Goal: Information Seeking & Learning: Learn about a topic

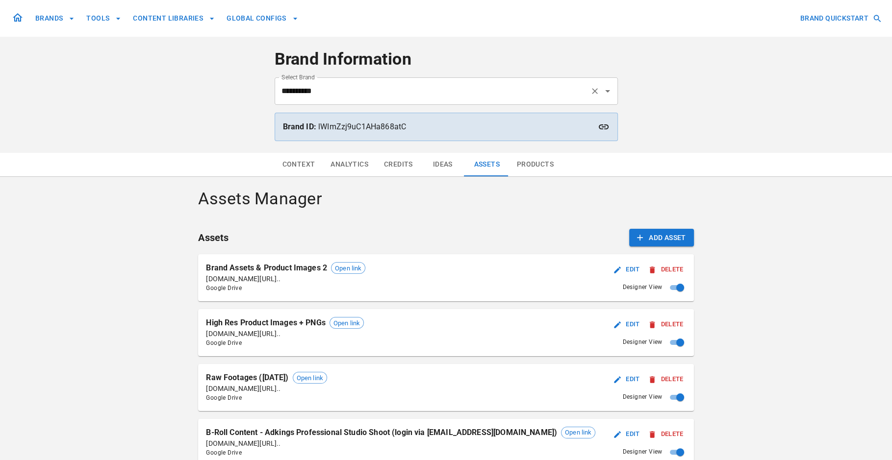
click at [554, 94] on input "**********" at bounding box center [432, 91] width 307 height 19
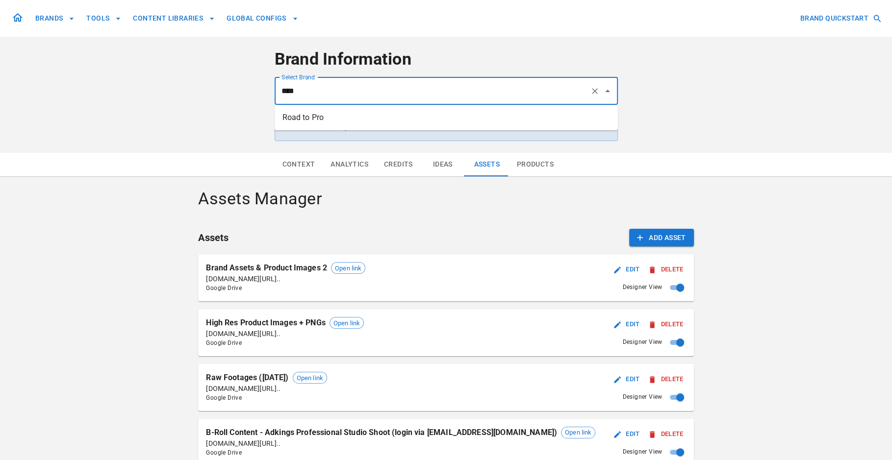
click at [462, 123] on li "Road to Pro" at bounding box center [446, 118] width 343 height 18
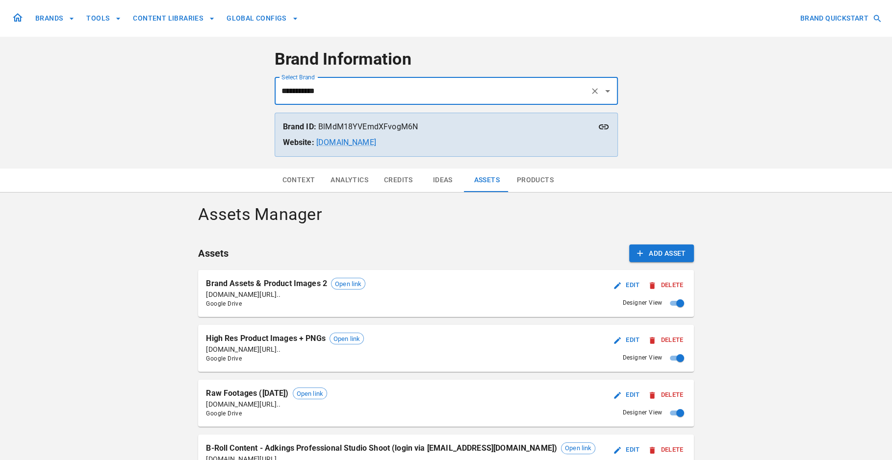
type input "**********"
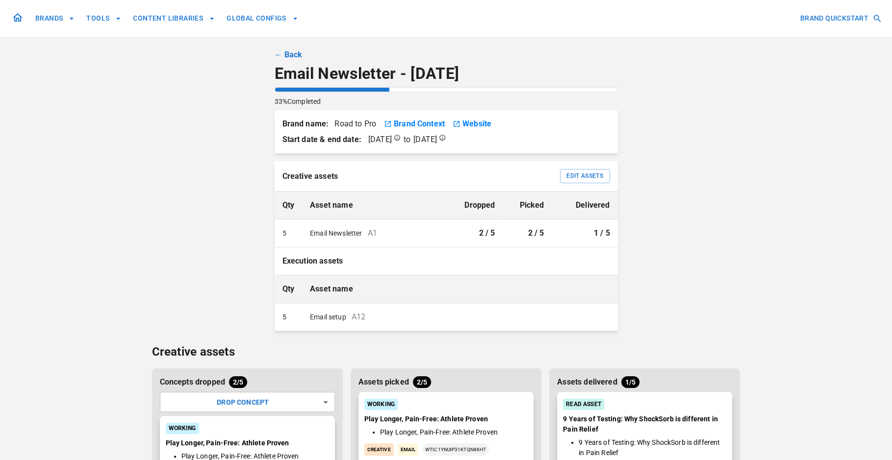
click at [782, 94] on div "BRANDS TOOLS CONTENT LIBRARIES GLOBAL CONFIGS BRAND QUICKSTART ← Back Email New…" at bounding box center [446, 346] width 892 height 693
click at [746, 163] on div "BRANDS TOOLS CONTENT LIBRARIES GLOBAL CONFIGS BRAND QUICKSTART ← Back Email New…" at bounding box center [445, 346] width 891 height 693
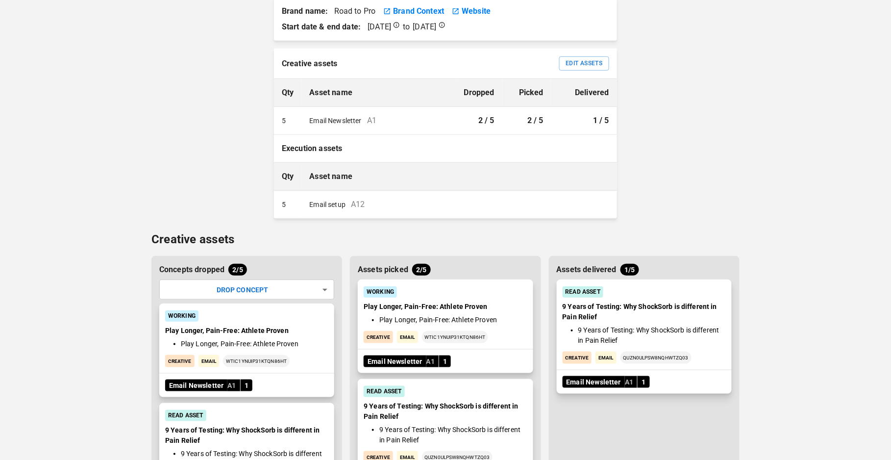
scroll to position [152, 0]
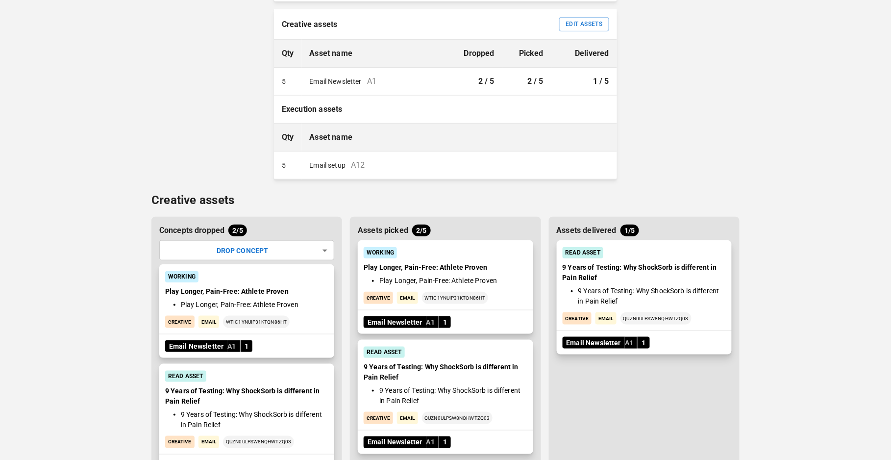
click at [368, 80] on td "Email Newsletter A1" at bounding box center [379, 82] width 154 height 28
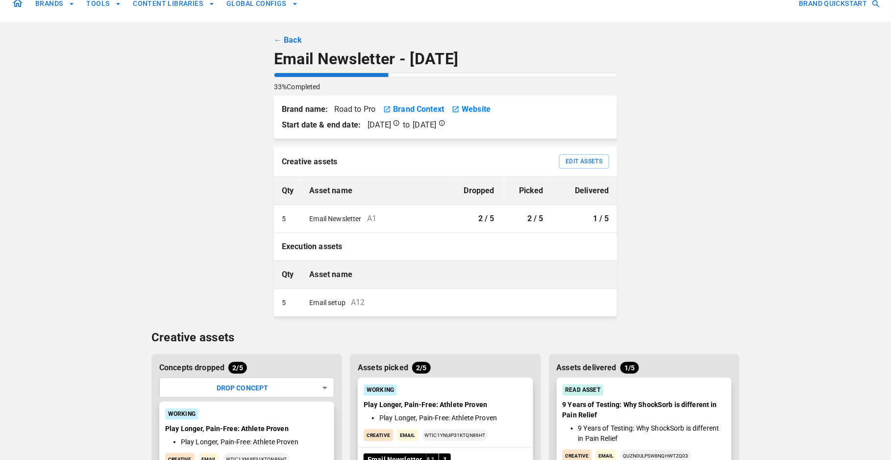
scroll to position [0, 0]
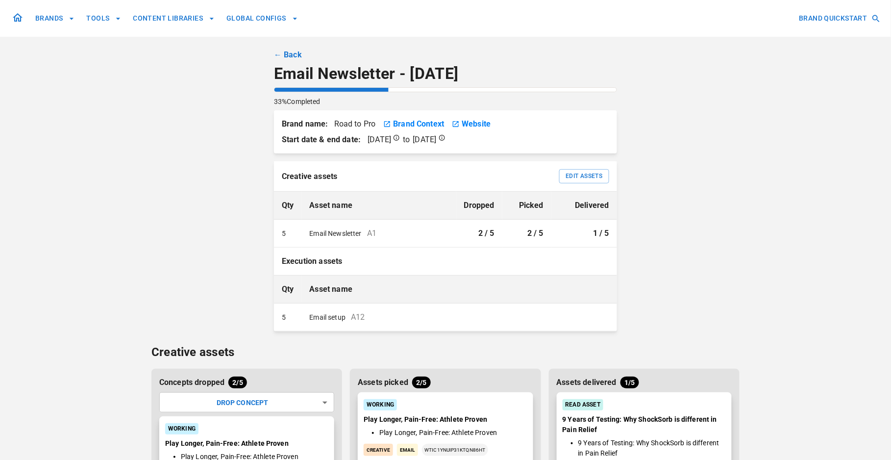
click at [291, 55] on link "← Back" at bounding box center [288, 55] width 28 height 12
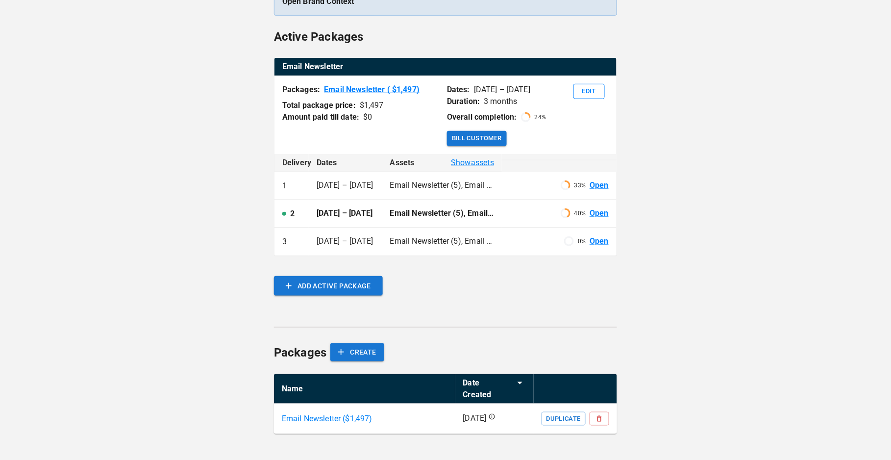
scroll to position [171, 0]
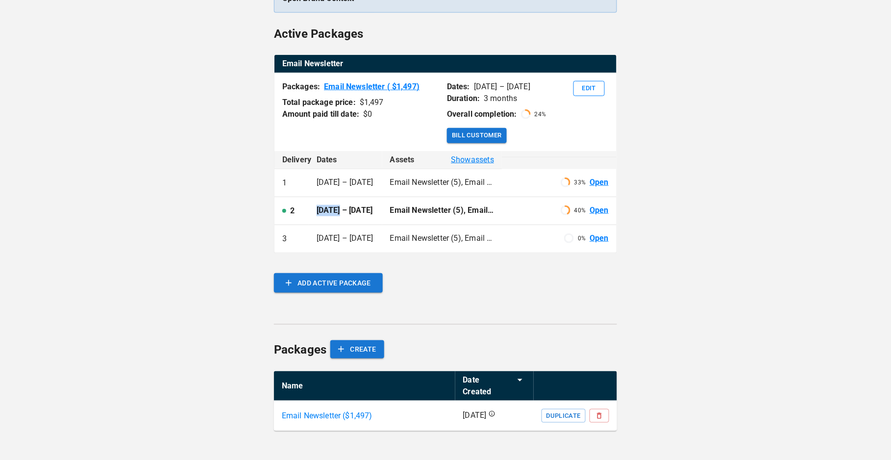
drag, startPoint x: 317, startPoint y: 209, endPoint x: 343, endPoint y: 210, distance: 26.0
click at [343, 210] on td "28 Aug – 27 Sep" at bounding box center [346, 211] width 74 height 28
click at [733, 243] on div "**********" at bounding box center [445, 144] width 891 height 631
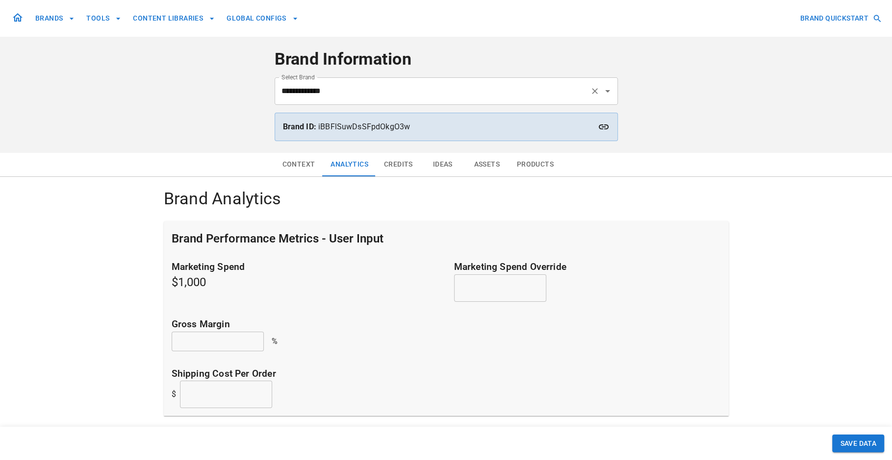
click at [401, 92] on input "**********" at bounding box center [432, 91] width 307 height 19
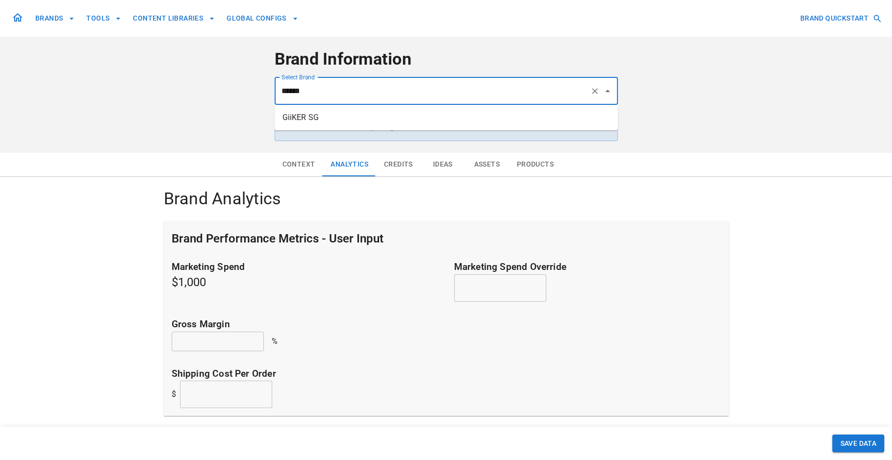
click at [324, 123] on li "GiiKER SG" at bounding box center [446, 118] width 343 height 18
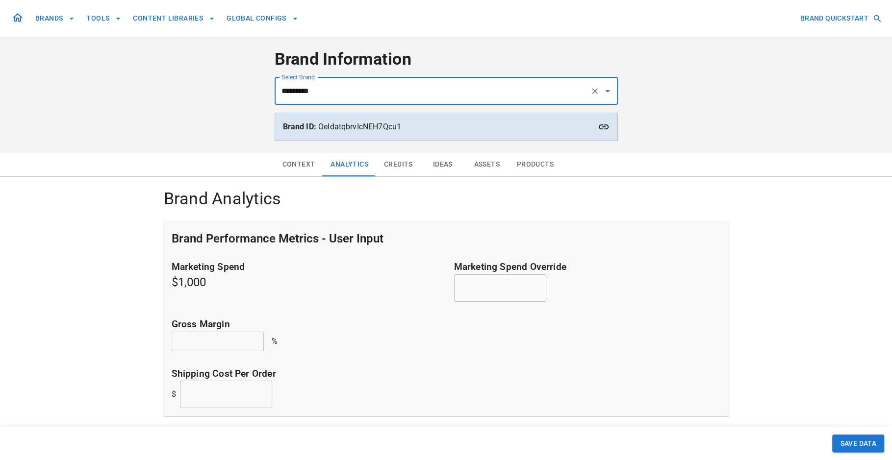
type input "*********"
click at [803, 284] on div "Context Analytics Credits Ideas Assets Products Brand Analytics Brand Performan…" at bounding box center [446, 433] width 892 height 561
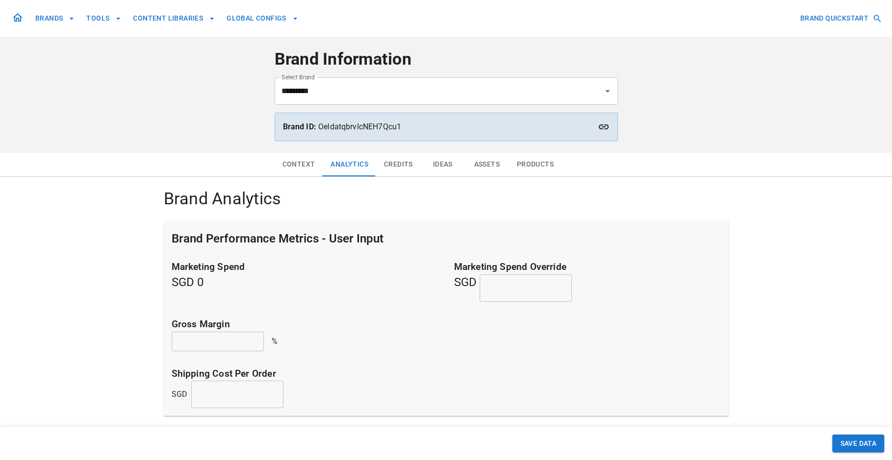
click at [297, 160] on button "Context" at bounding box center [299, 165] width 49 height 24
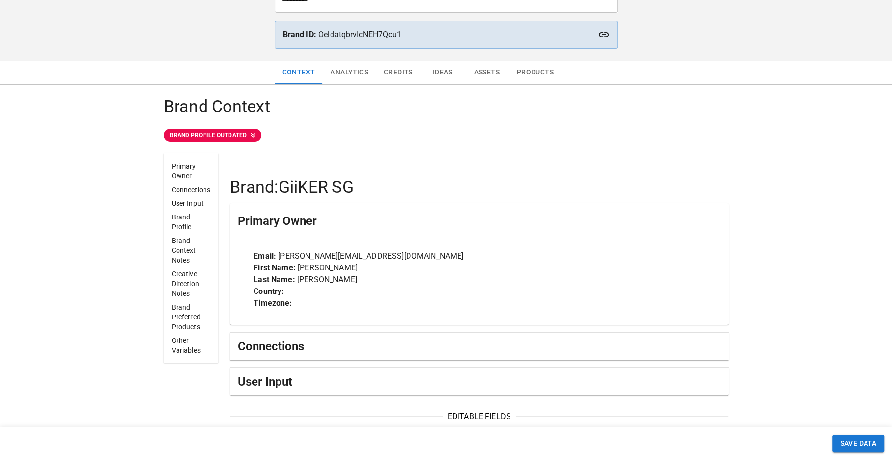
scroll to position [239, 0]
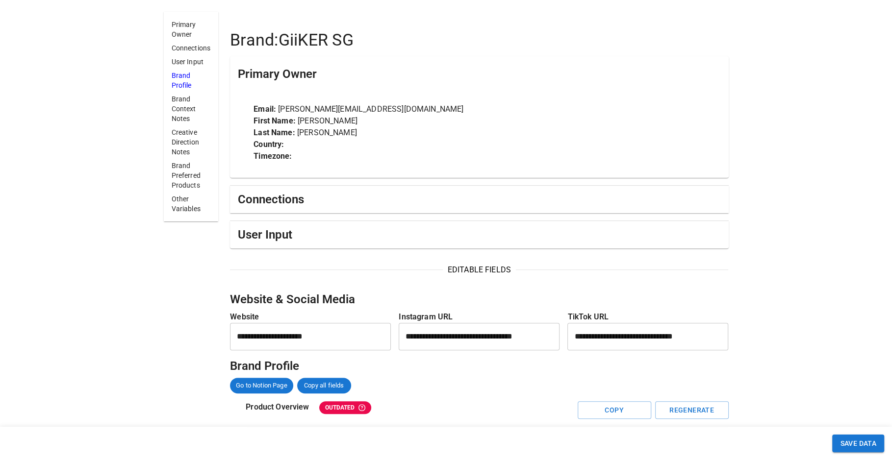
click at [183, 83] on p "Brand Profile" at bounding box center [191, 81] width 39 height 20
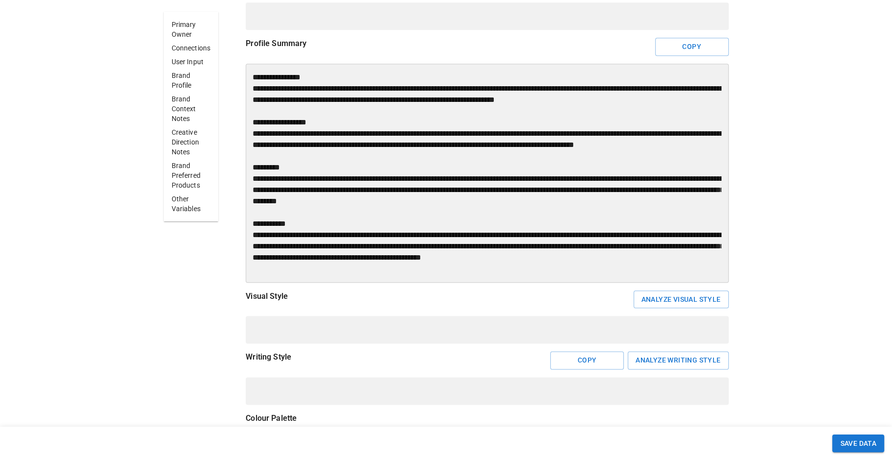
scroll to position [1016, 0]
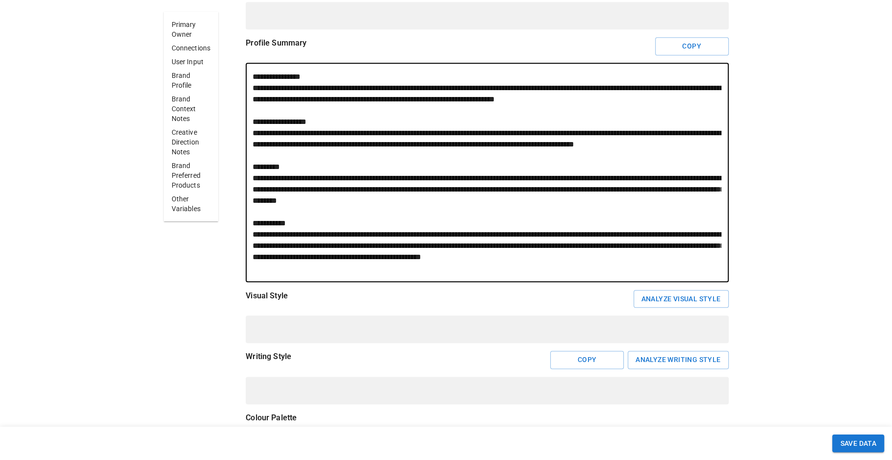
drag, startPoint x: 253, startPoint y: 74, endPoint x: 713, endPoint y: 268, distance: 499.5
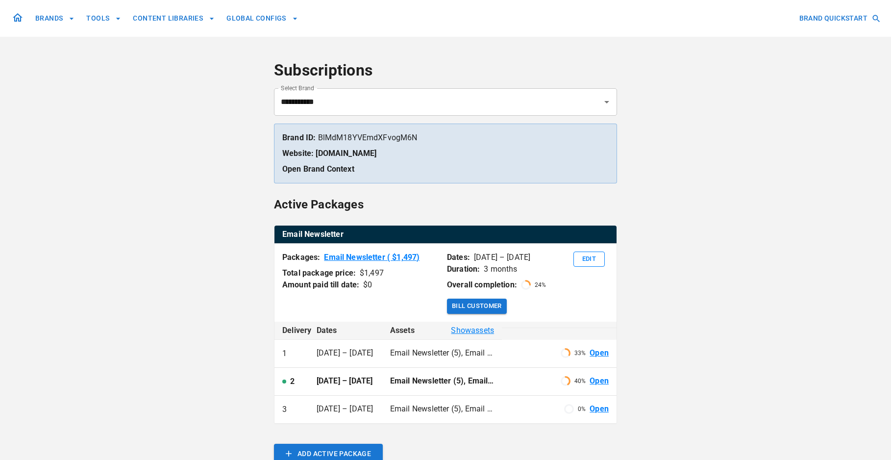
scroll to position [171, 0]
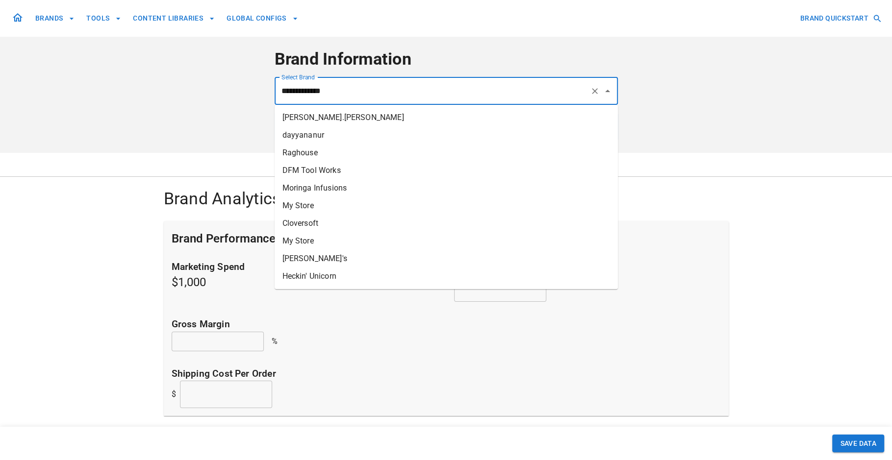
click at [454, 100] on input "**********" at bounding box center [432, 91] width 307 height 19
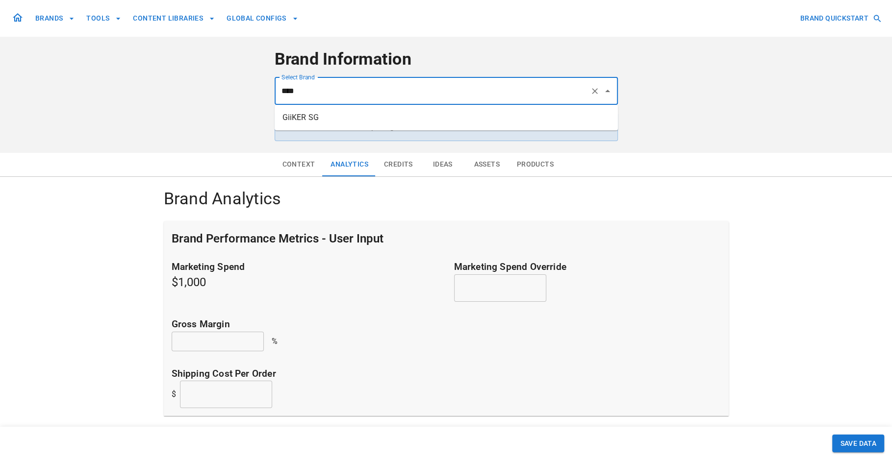
click at [452, 123] on li "GiiKER SG" at bounding box center [446, 118] width 343 height 18
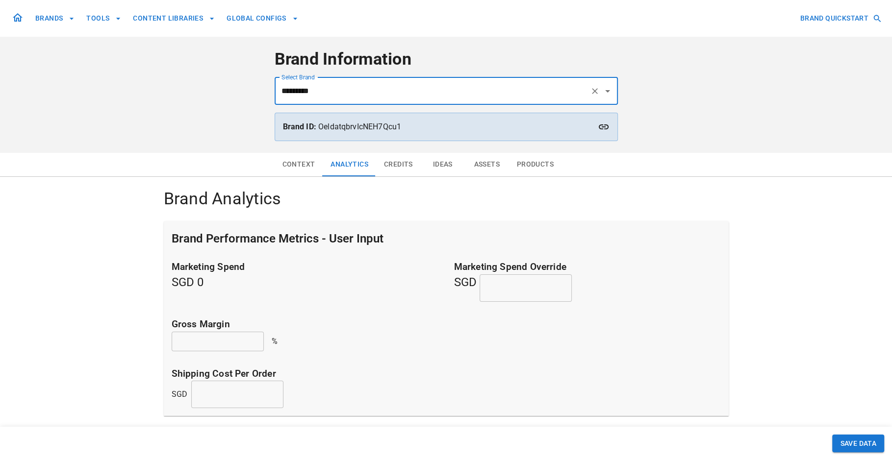
type input "*********"
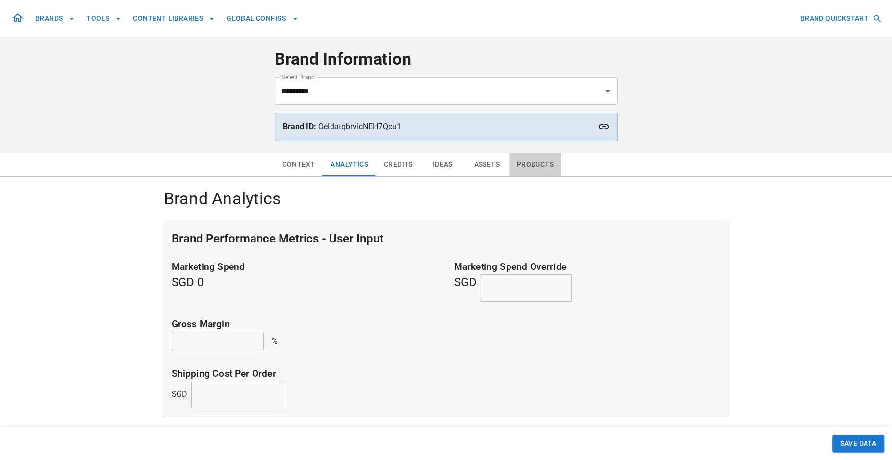
click at [554, 164] on button "Products" at bounding box center [535, 165] width 52 height 24
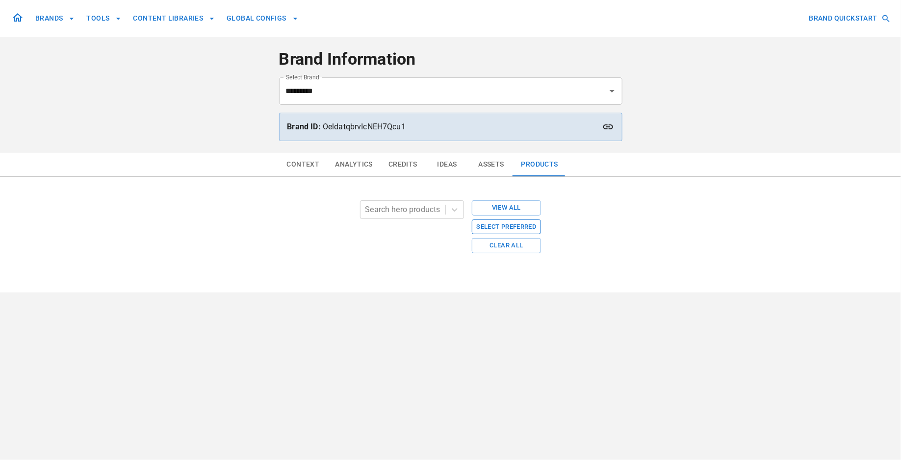
click at [524, 224] on button "Select Preferred" at bounding box center [507, 227] width 70 height 15
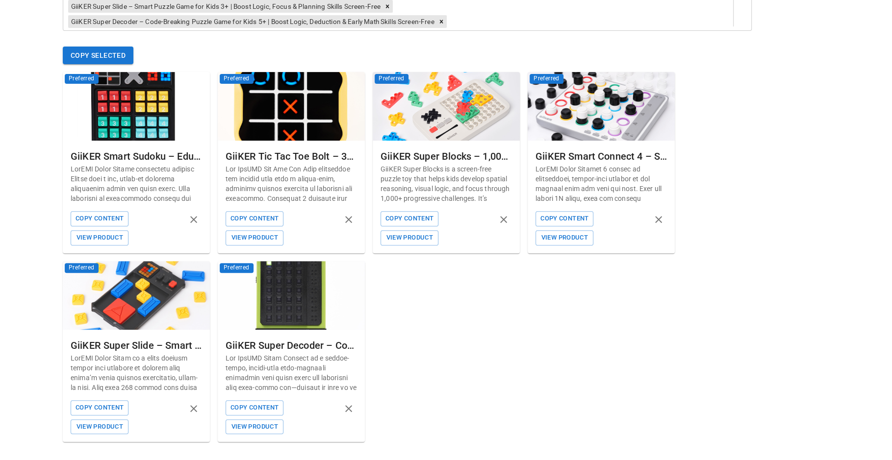
scroll to position [266, 0]
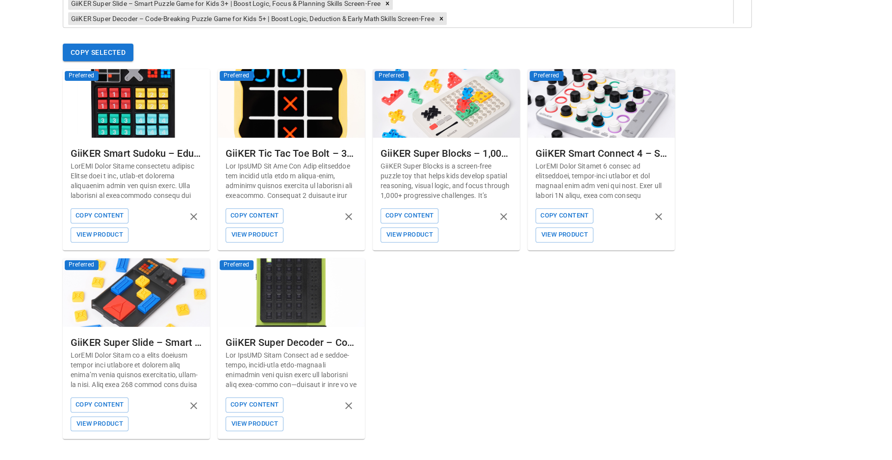
click at [299, 173] on p at bounding box center [291, 180] width 131 height 39
click at [306, 152] on div "GiiKER Tic Tac Toe Bolt – 3-in-1 Handheld Game for Kids 3+ | Boost Focus, Memor…" at bounding box center [291, 154] width 131 height 16
click at [293, 99] on img at bounding box center [291, 103] width 147 height 69
click at [286, 77] on img at bounding box center [291, 103] width 147 height 69
click at [263, 233] on button "View Product" at bounding box center [255, 235] width 58 height 15
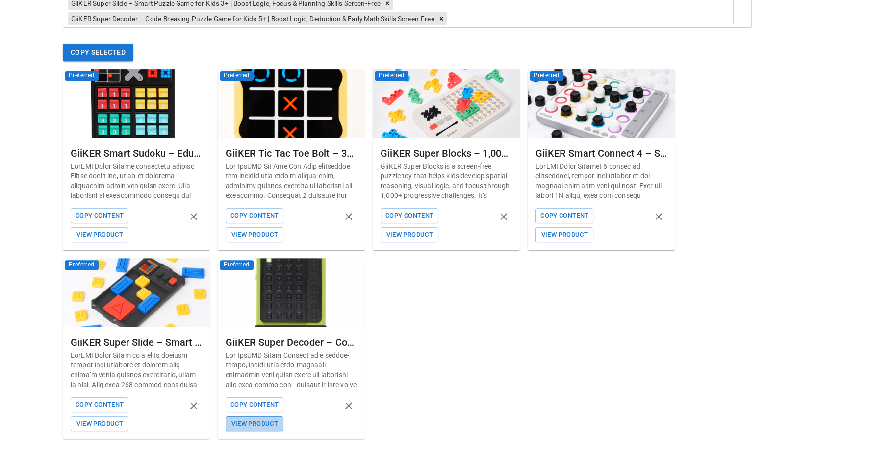
click at [257, 422] on button "View Product" at bounding box center [255, 424] width 58 height 15
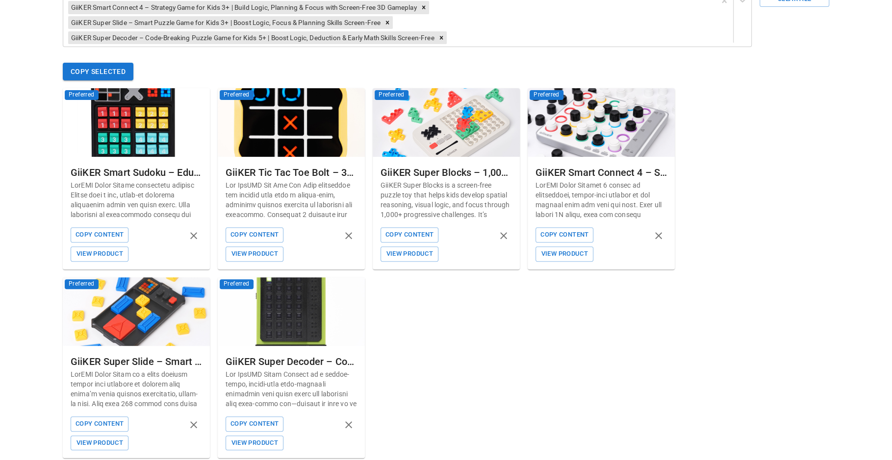
scroll to position [260, 0]
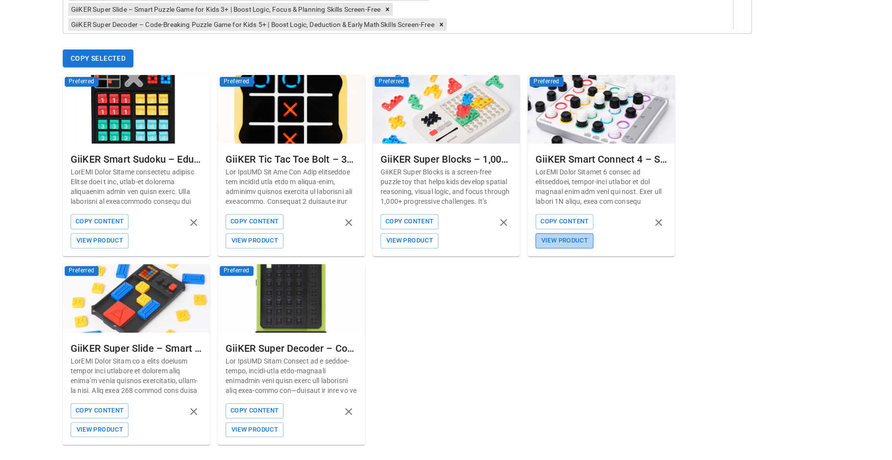
click at [570, 239] on button "View Product" at bounding box center [564, 240] width 58 height 15
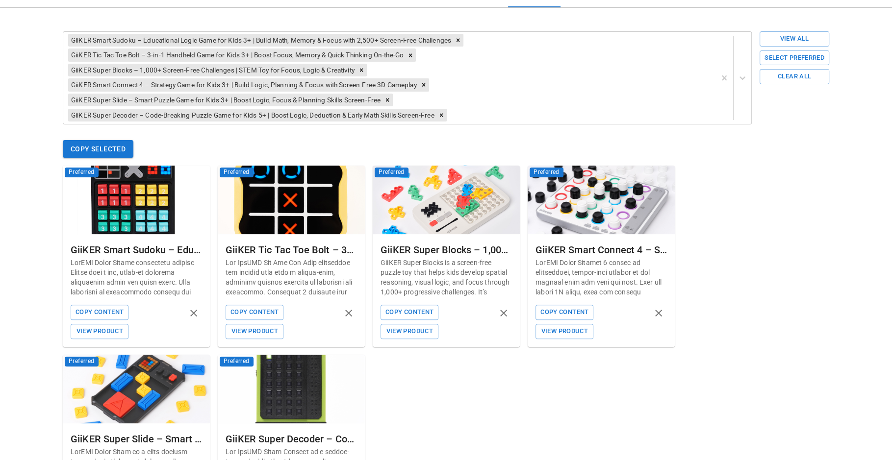
scroll to position [234, 0]
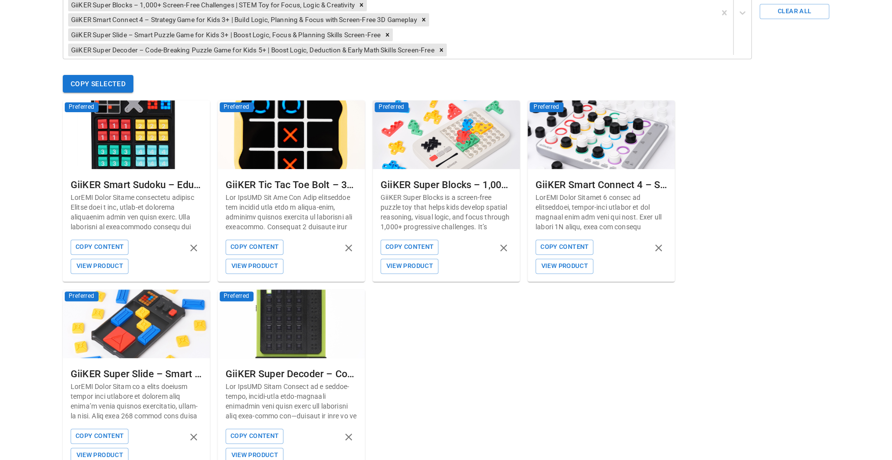
click at [292, 187] on div "GiiKER Tic Tac Toe Bolt – 3-in-1 Handheld Game for Kids 3+ | Boost Focus, Memor…" at bounding box center [291, 185] width 131 height 16
click at [263, 262] on button "View Product" at bounding box center [255, 266] width 58 height 15
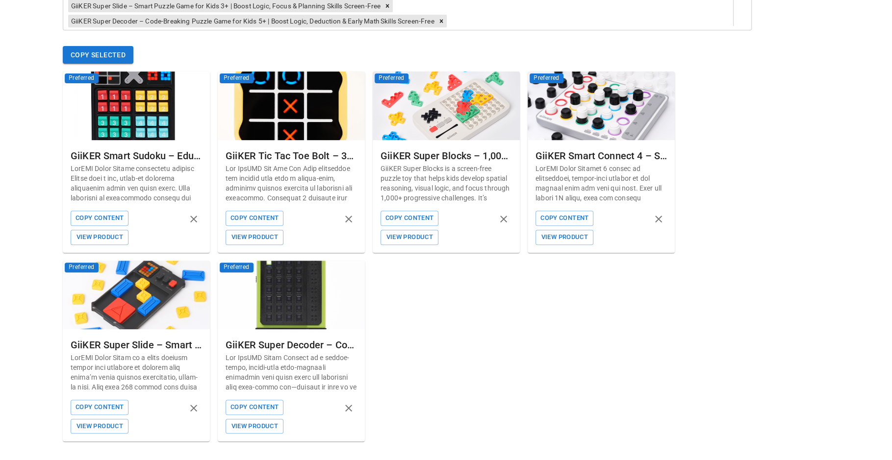
scroll to position [266, 0]
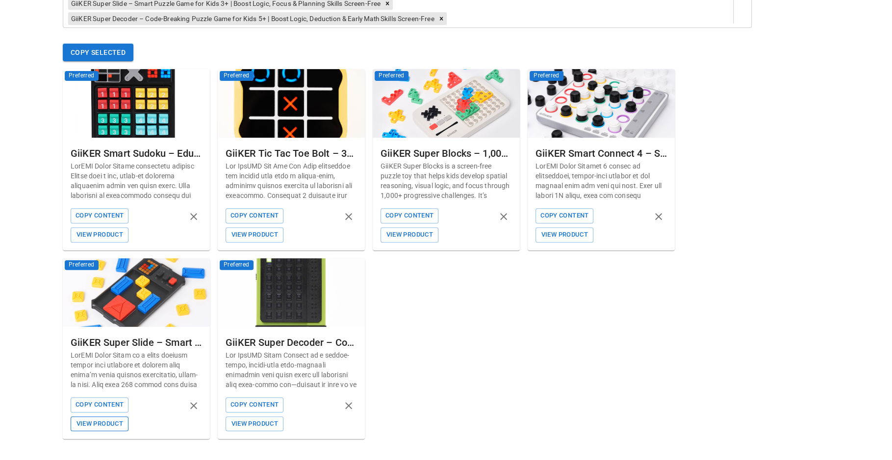
click at [85, 424] on button "View Product" at bounding box center [100, 424] width 58 height 15
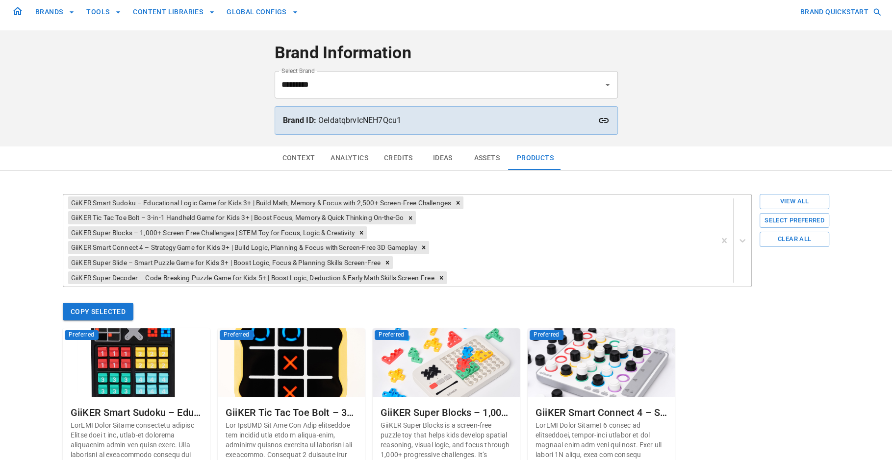
scroll to position [18, 0]
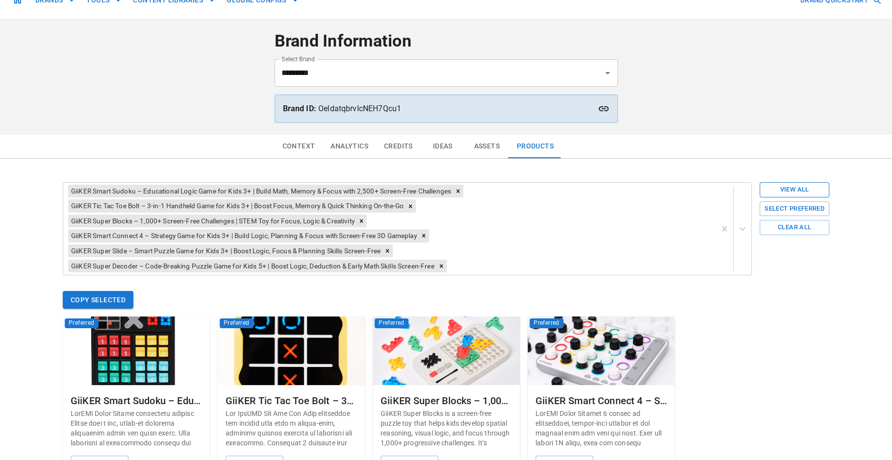
click at [790, 189] on button "View All" at bounding box center [795, 189] width 70 height 15
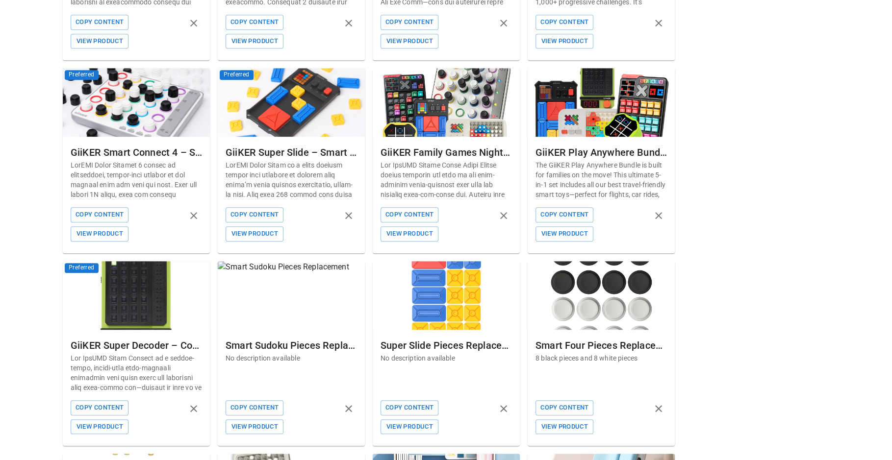
scroll to position [551, 0]
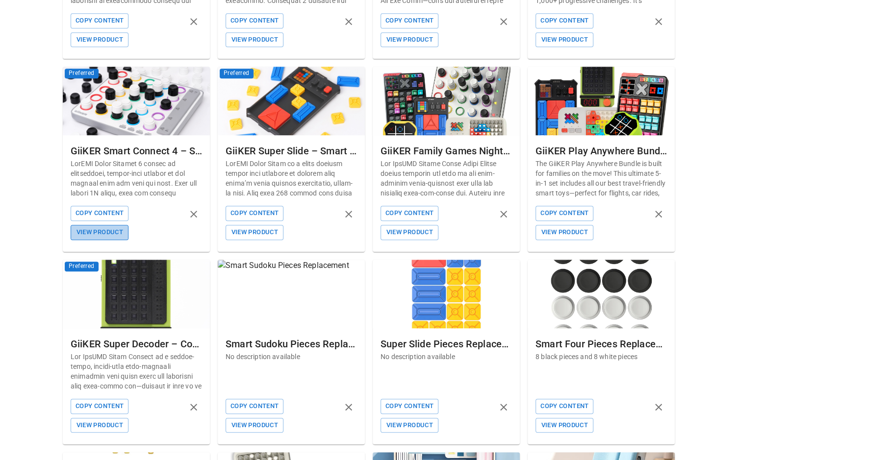
click at [88, 228] on button "View Product" at bounding box center [100, 232] width 58 height 15
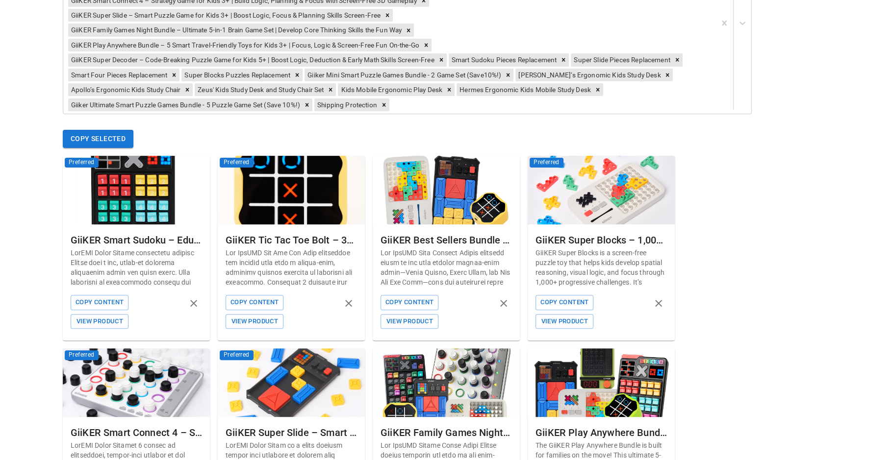
scroll to position [0, 0]
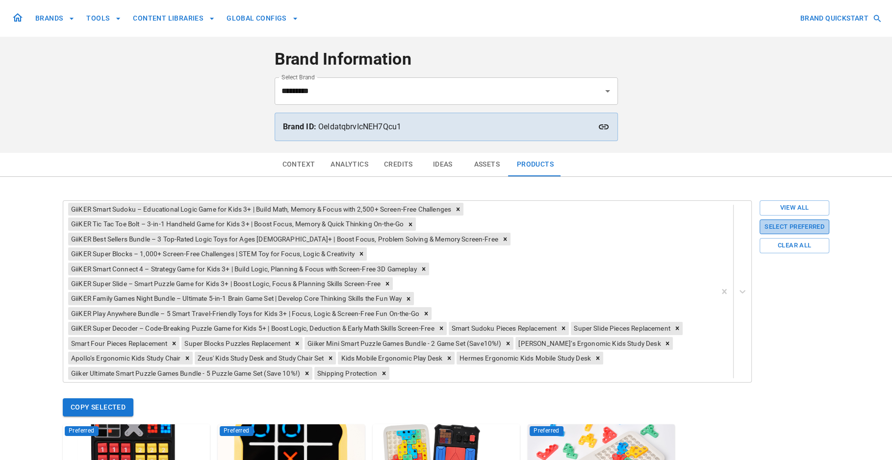
click at [796, 225] on button "Select Preferred" at bounding box center [795, 227] width 70 height 15
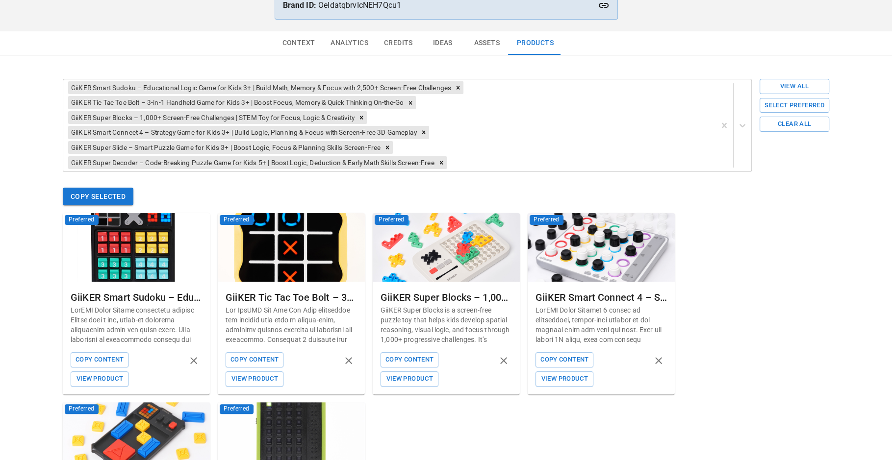
scroll to position [266, 0]
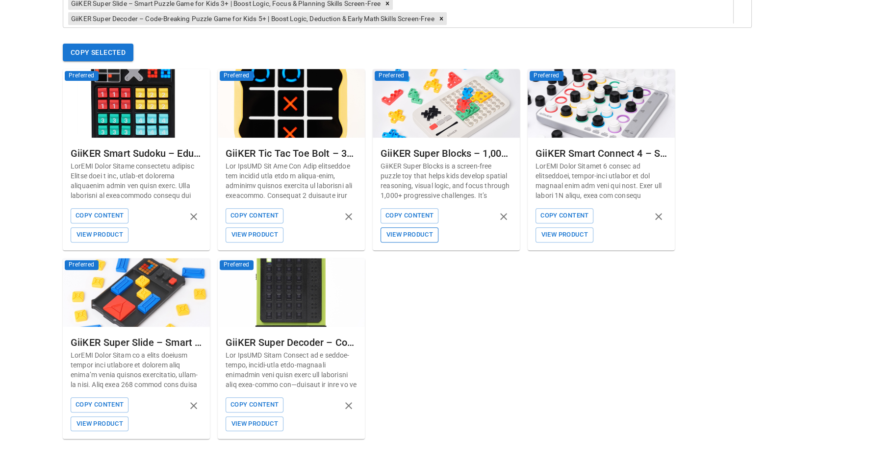
click at [422, 234] on button "View Product" at bounding box center [410, 235] width 58 height 15
click at [121, 234] on button "View Product" at bounding box center [100, 235] width 58 height 15
click at [414, 237] on button "View Product" at bounding box center [410, 235] width 58 height 15
click at [93, 234] on button "View Product" at bounding box center [100, 235] width 58 height 15
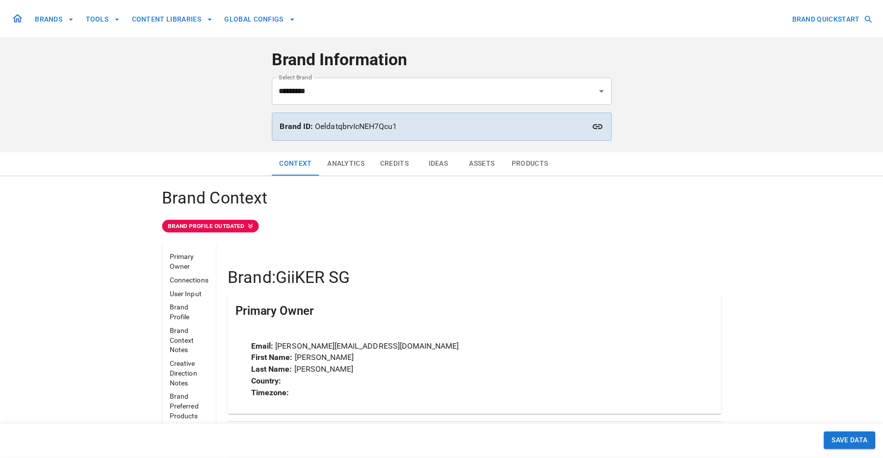
scroll to position [1016, 0]
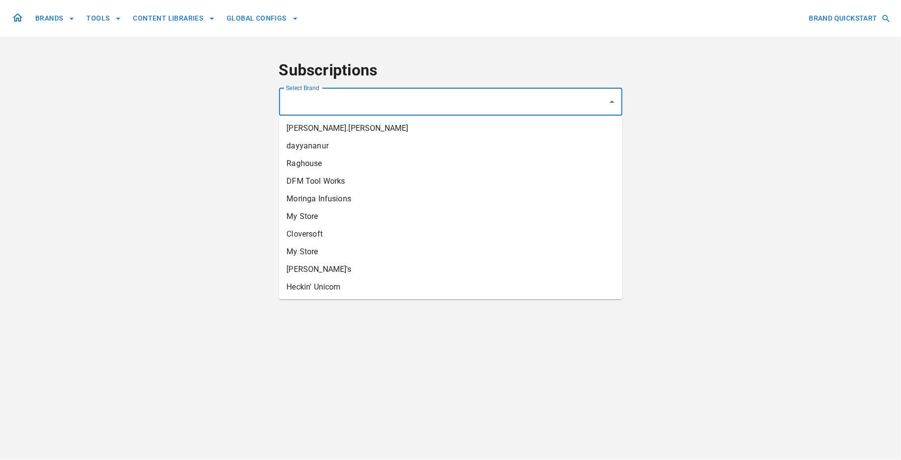
click at [476, 101] on input "Select Brand" at bounding box center [443, 102] width 320 height 19
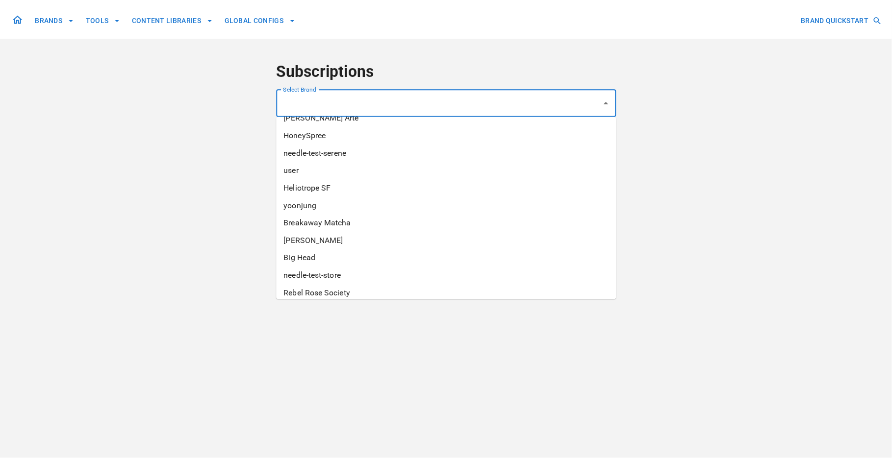
scroll to position [3856, 0]
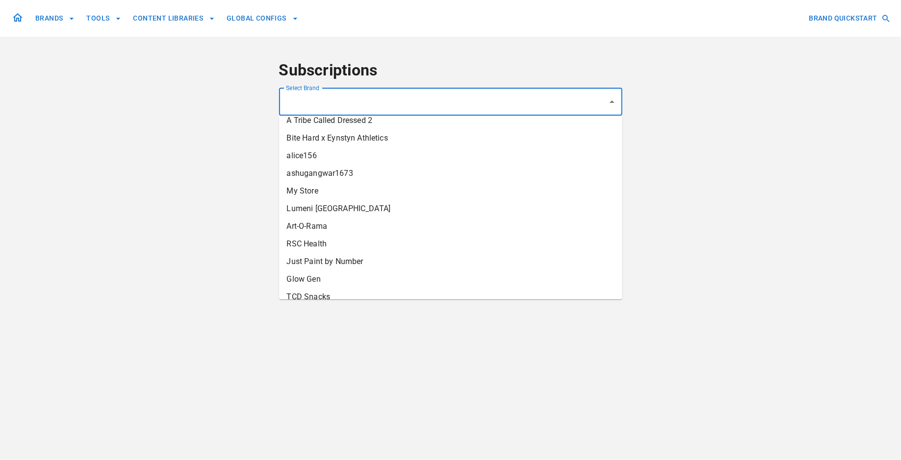
click at [436, 171] on li "ashugangwar1673" at bounding box center [450, 174] width 343 height 18
type input "**********"
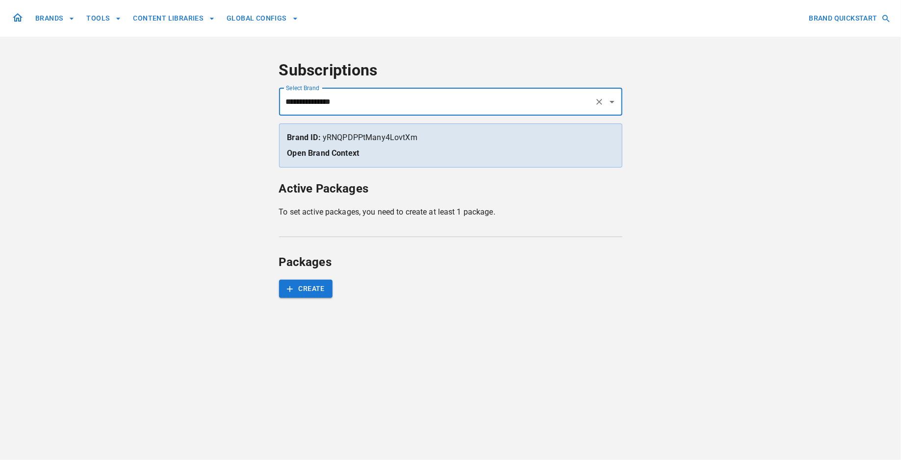
click at [600, 101] on icon "Clear" at bounding box center [599, 102] width 10 height 10
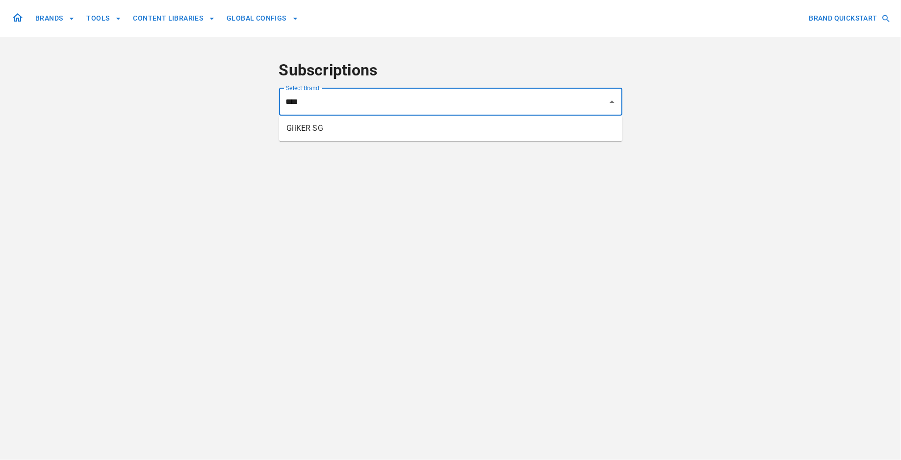
click at [505, 130] on li "GiiKER SG" at bounding box center [450, 129] width 343 height 18
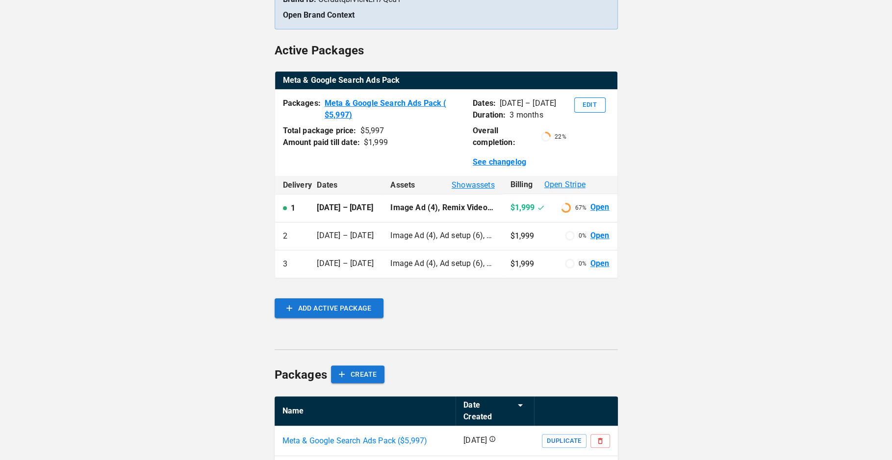
scroll to position [133, 0]
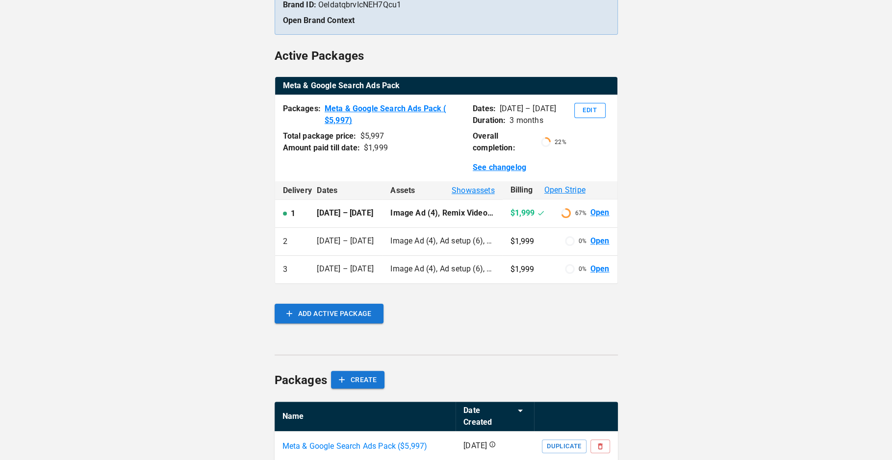
type input "*********"
click at [604, 211] on link "Open" at bounding box center [599, 212] width 19 height 11
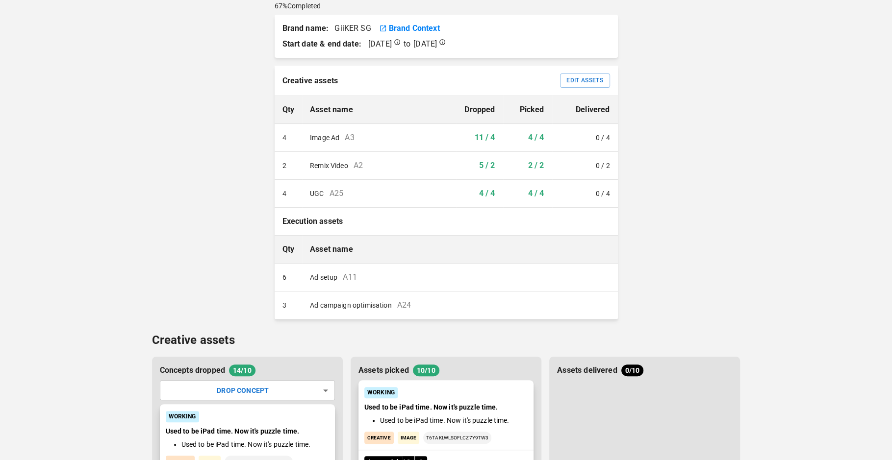
scroll to position [248, 0]
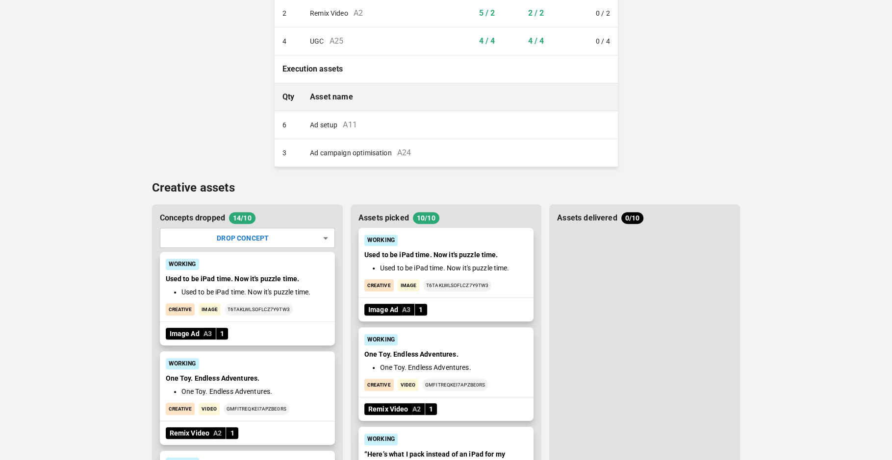
click at [308, 274] on p "Used to be iPad time. Now it's puzzle time." at bounding box center [247, 279] width 163 height 10
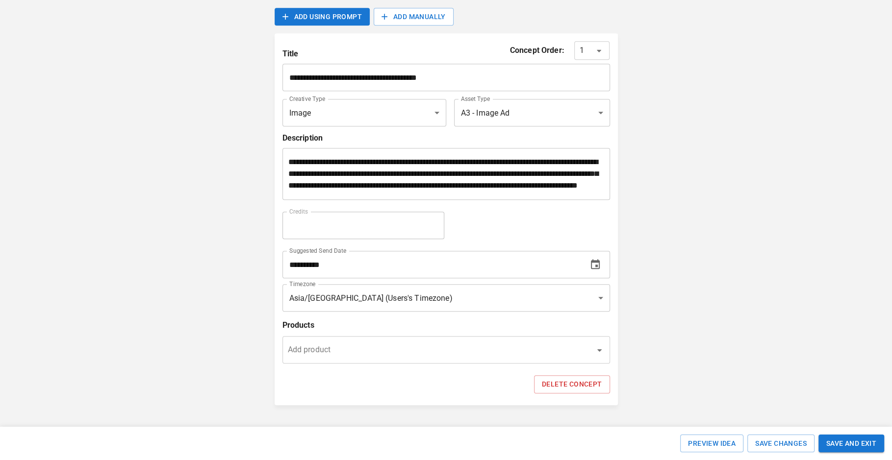
scroll to position [589, 0]
